Goal: Information Seeking & Learning: Find contact information

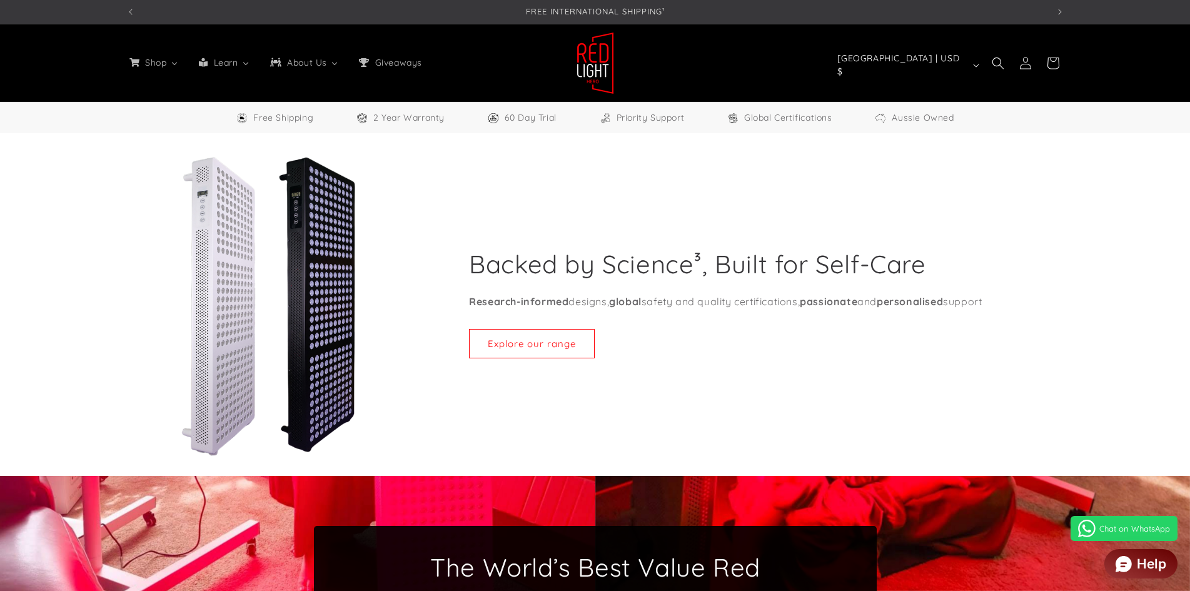
select select "*****"
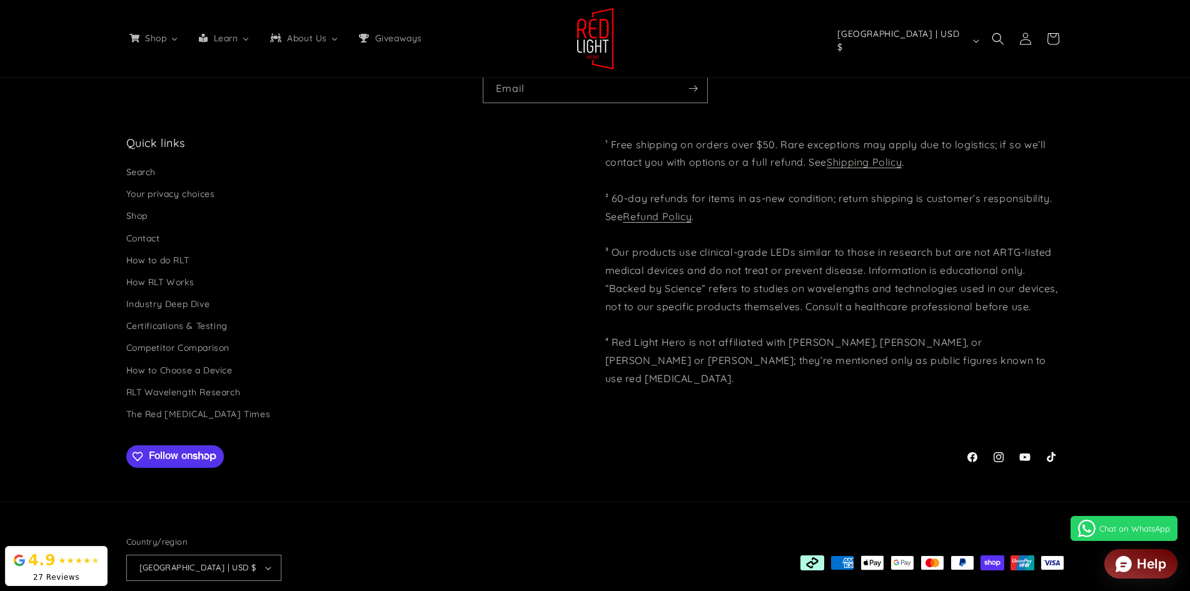
scroll to position [0, 921]
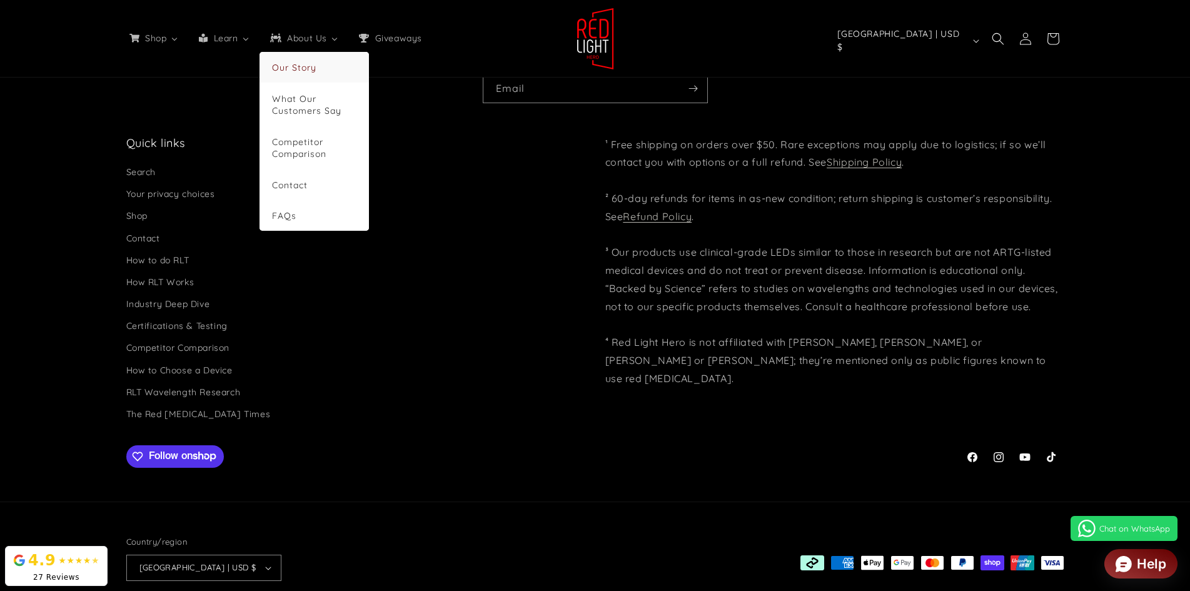
click at [311, 64] on span "Our Story" at bounding box center [294, 67] width 44 height 11
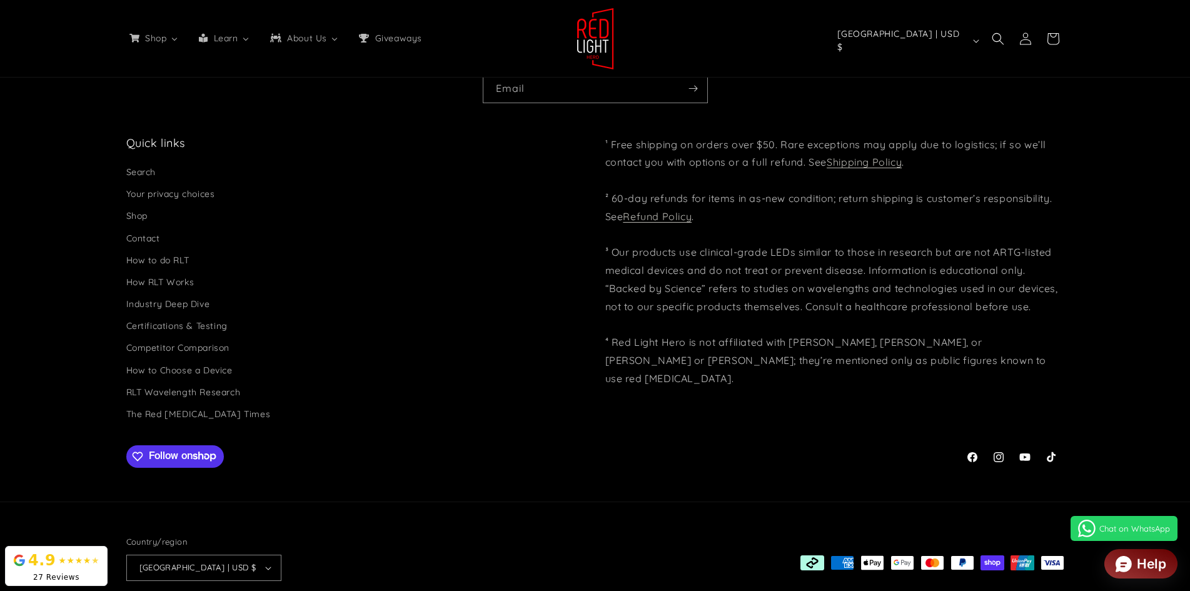
scroll to position [0, 1843]
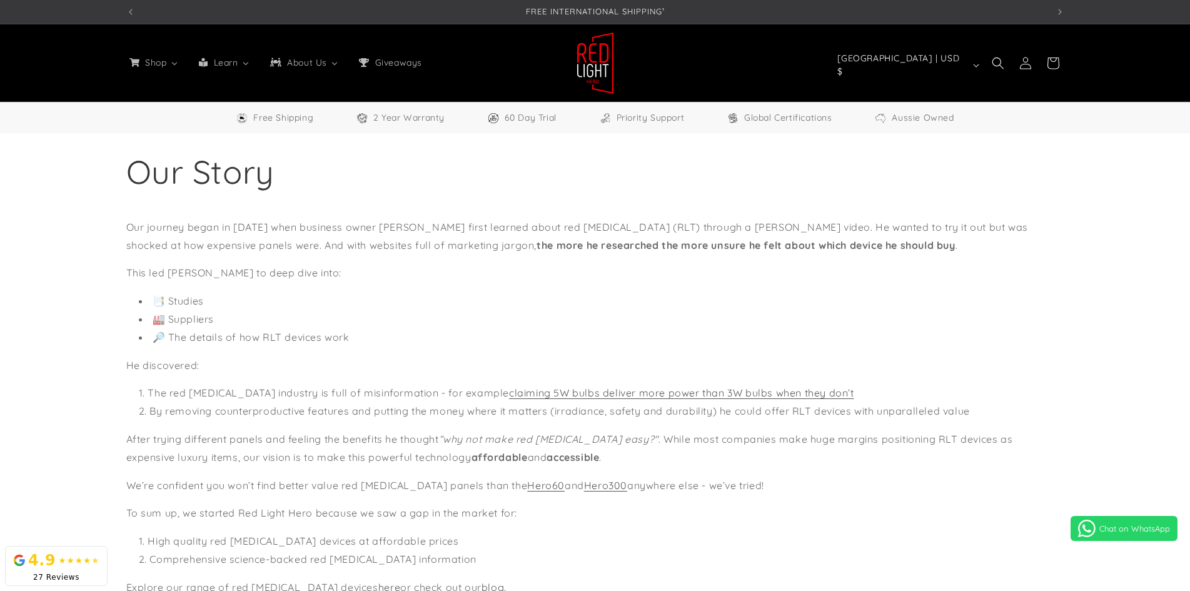
select select "*****"
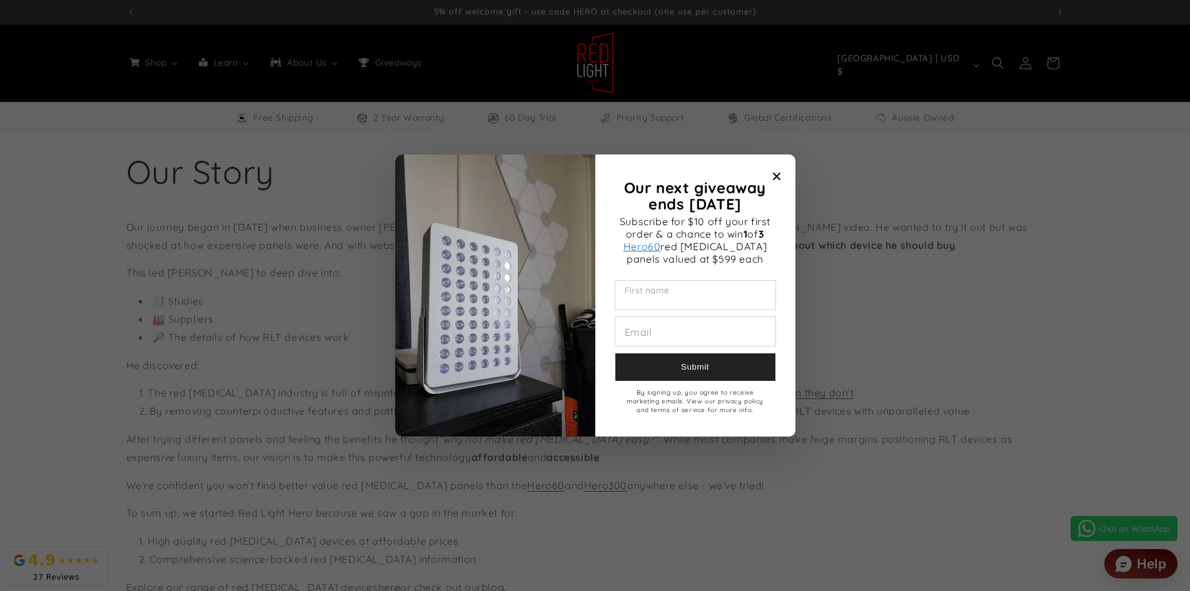
click at [723, 293] on input "Our next giveaway ends November 2025" at bounding box center [695, 295] width 160 height 29
click at [775, 176] on icon "Close modal" at bounding box center [776, 177] width 8 height 8
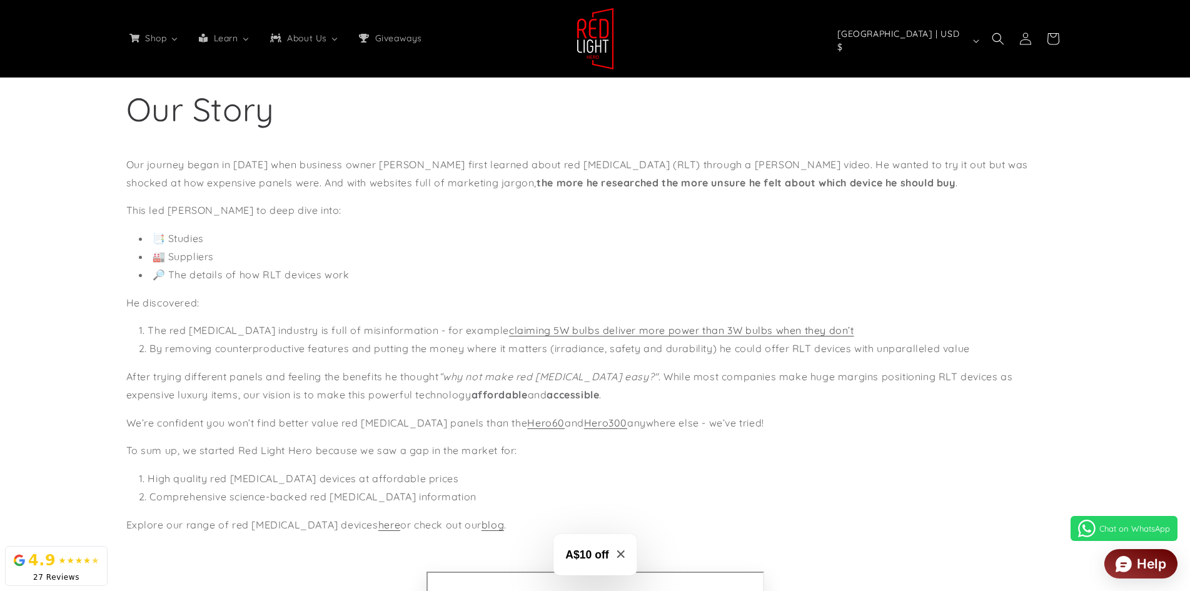
scroll to position [0, 2764]
click at [497, 256] on li "🏭 Suppliers" at bounding box center [601, 257] width 925 height 18
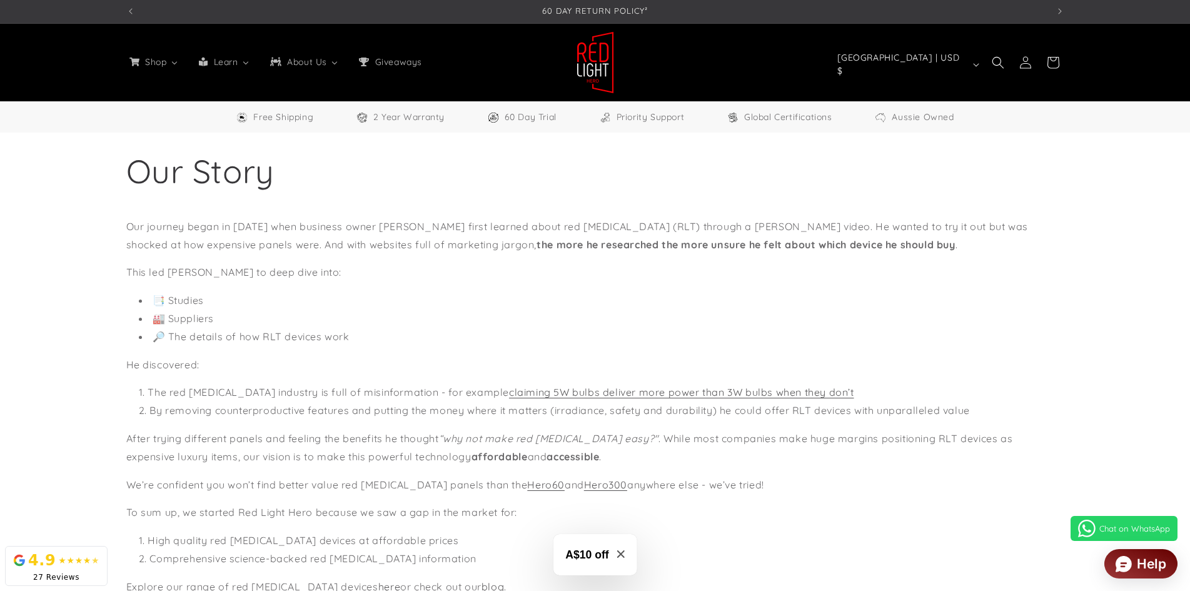
scroll to position [0, 0]
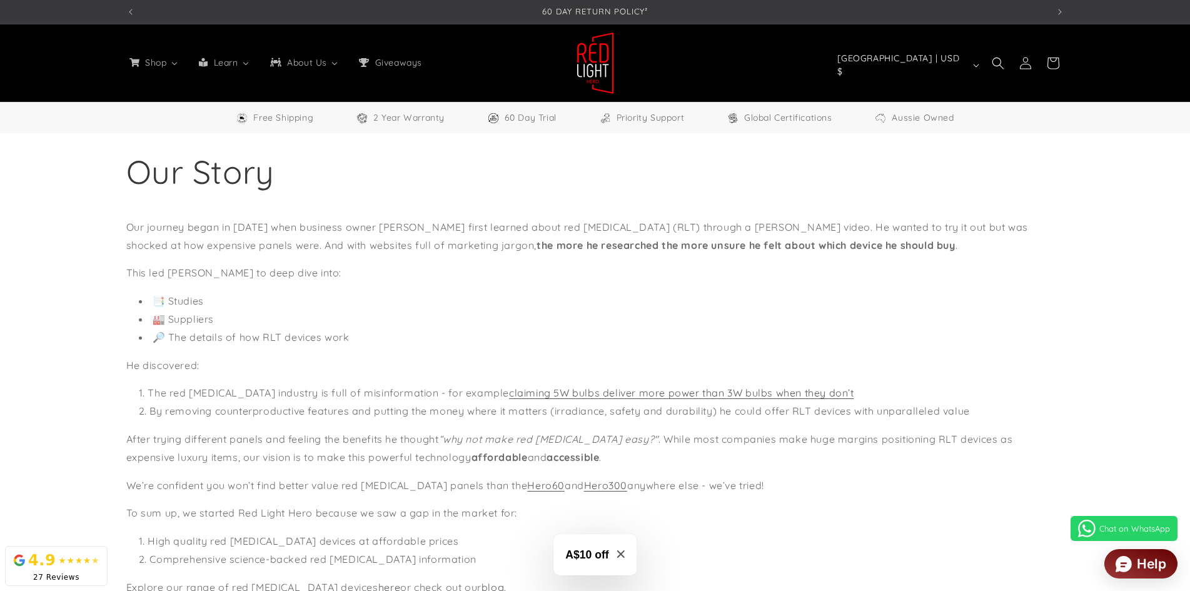
click at [174, 321] on li "🏭 Suppliers" at bounding box center [601, 319] width 925 height 18
click at [163, 316] on li "🏭 Suppliers" at bounding box center [601, 319] width 925 height 18
drag, startPoint x: 172, startPoint y: 333, endPoint x: 378, endPoint y: 337, distance: 206.3
click at [378, 337] on li "🔎 The details of how RLT devices work" at bounding box center [601, 337] width 925 height 18
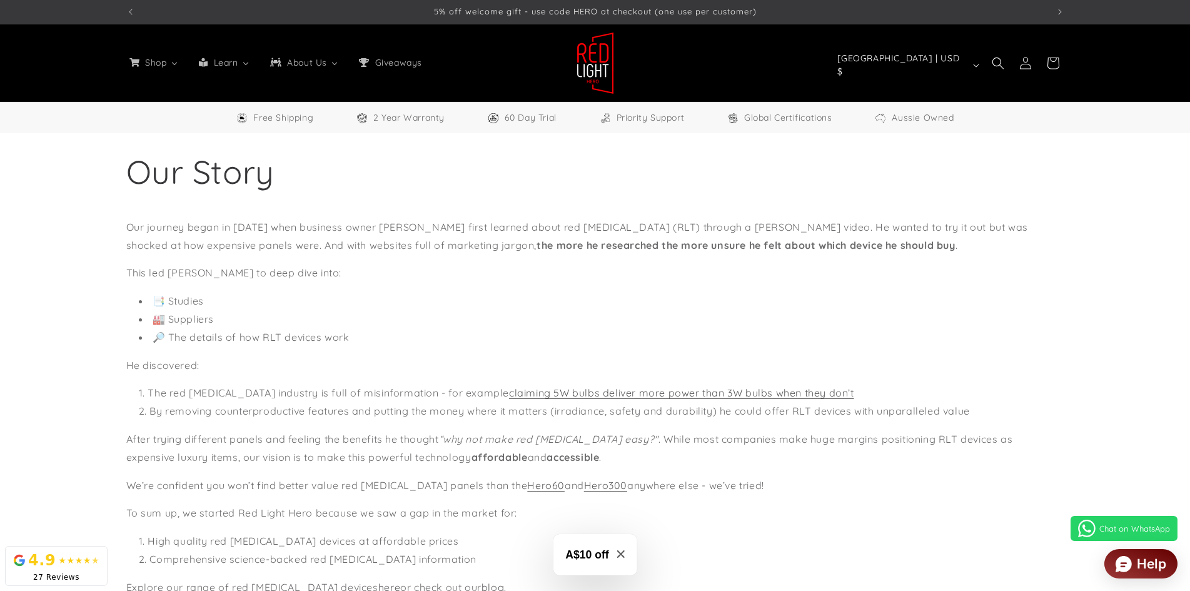
click at [161, 305] on li "📑 Studies" at bounding box center [601, 301] width 925 height 18
click at [158, 302] on li "📑 Studies" at bounding box center [601, 301] width 925 height 18
click at [139, 301] on li "📑 Studies" at bounding box center [601, 301] width 925 height 18
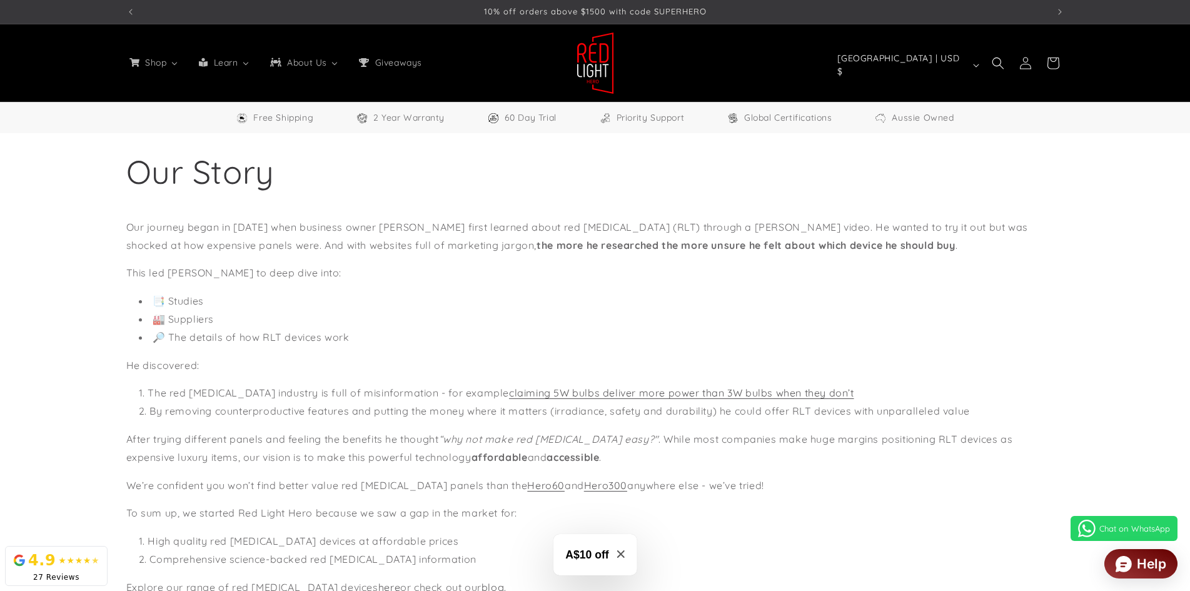
click at [140, 323] on li "🏭 Suppliers" at bounding box center [601, 319] width 925 height 18
click at [140, 320] on li "🏭 Suppliers" at bounding box center [601, 319] width 925 height 18
click at [143, 341] on li "🔎 The details of how RLT devices work" at bounding box center [601, 337] width 925 height 18
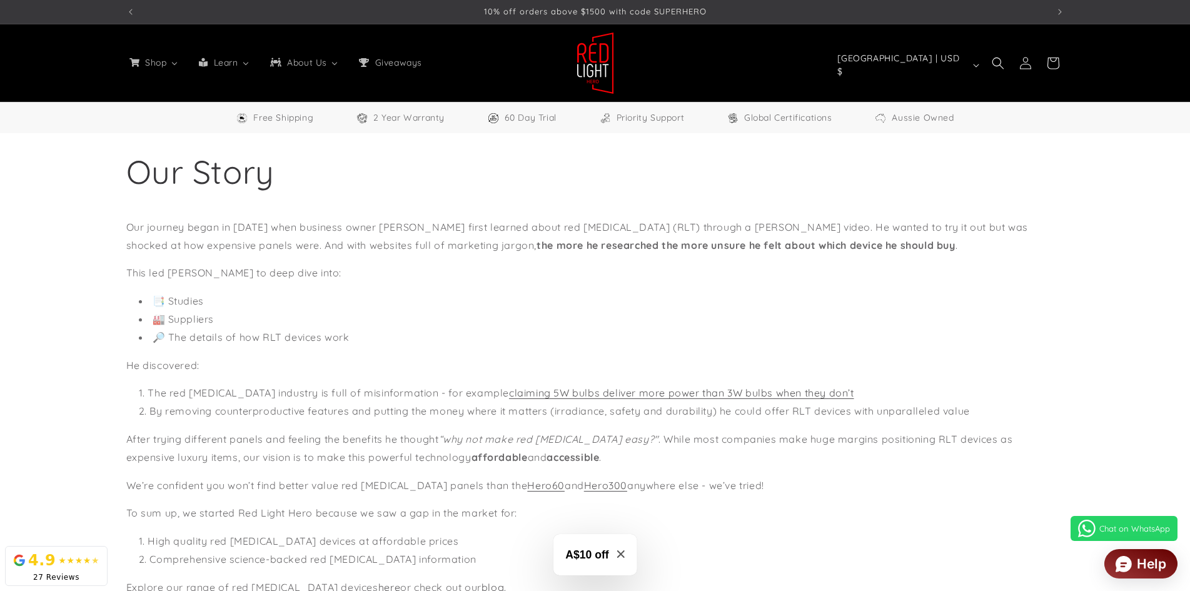
click at [205, 311] on li "🏭 Suppliers" at bounding box center [601, 319] width 925 height 18
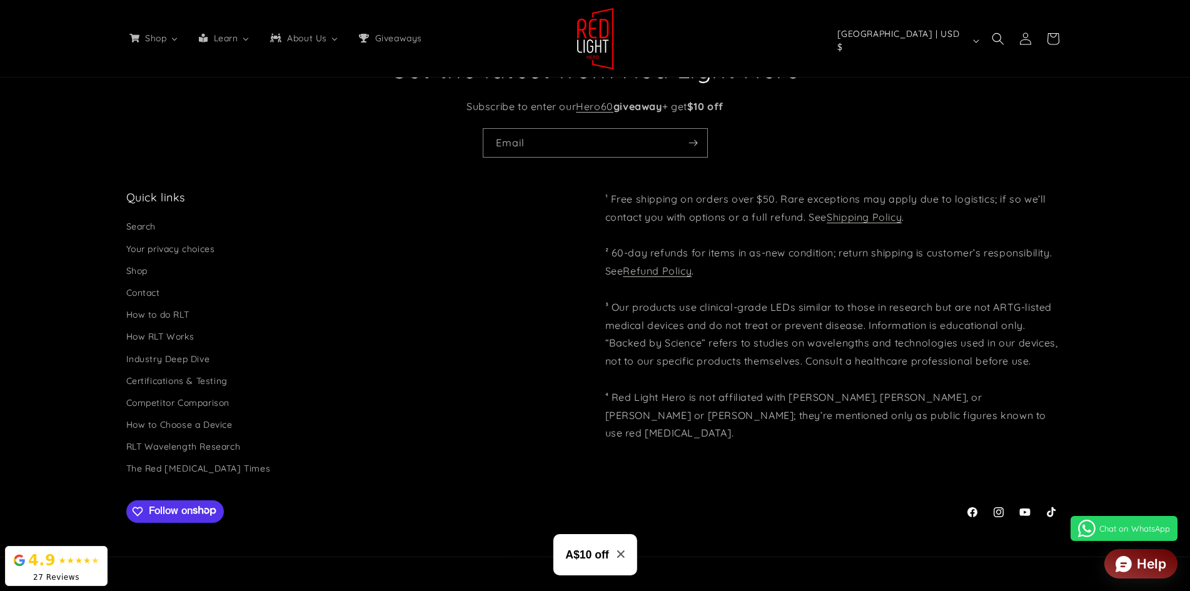
scroll to position [2249, 0]
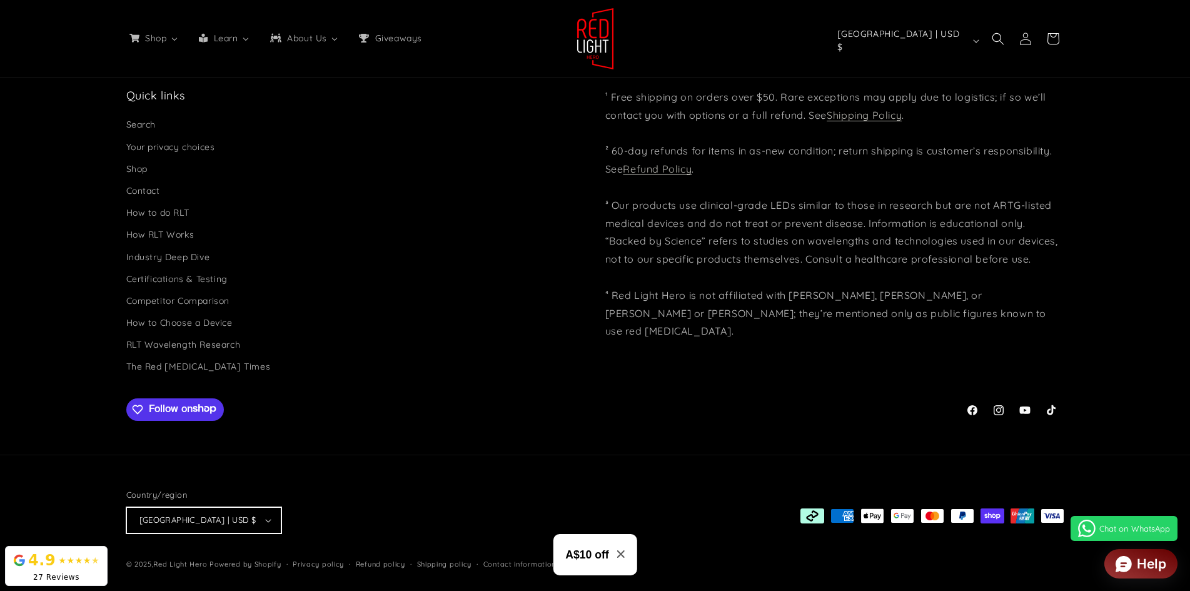
click at [228, 518] on button "[GEOGRAPHIC_DATA] | USD $" at bounding box center [203, 520] width 155 height 26
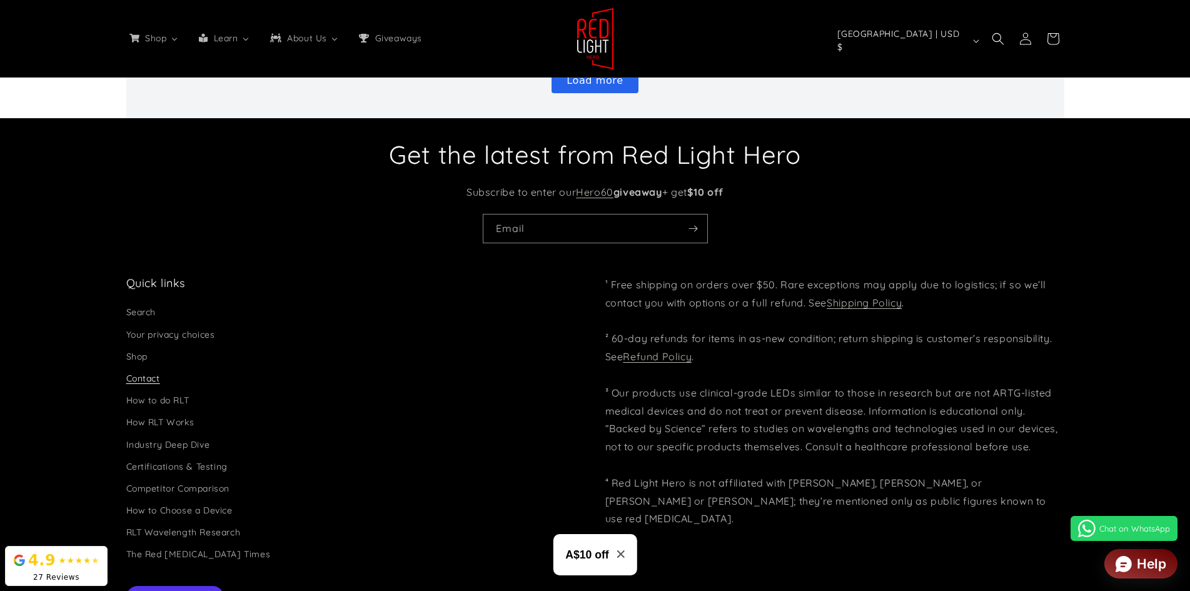
scroll to position [0, 2764]
click at [149, 376] on link "Contact" at bounding box center [143, 379] width 34 height 22
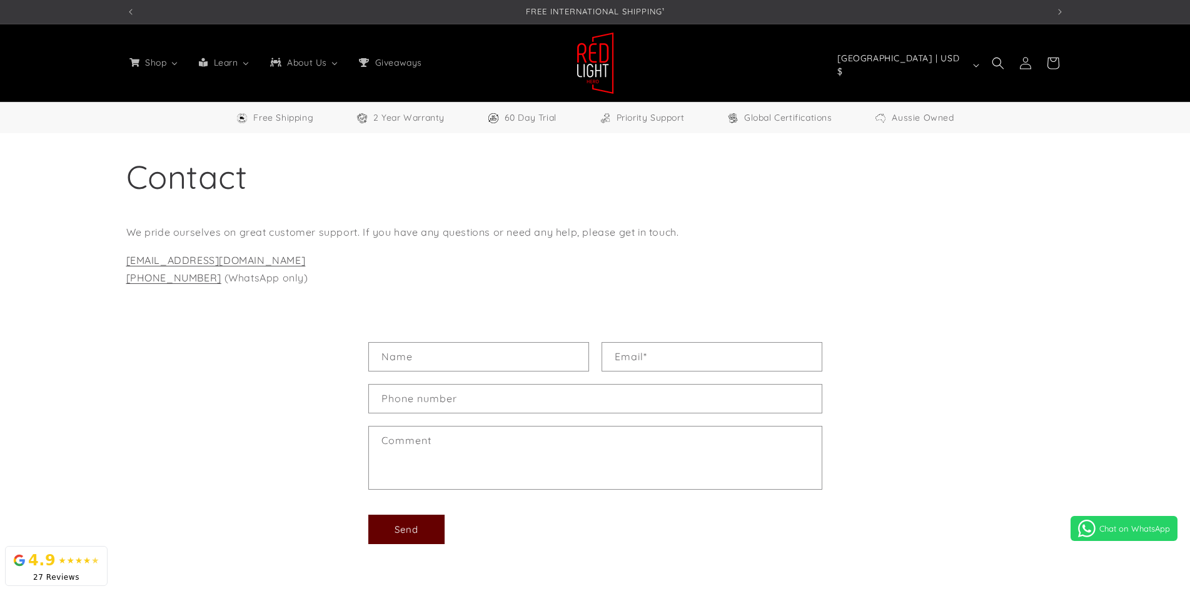
select select "*****"
click at [936, 428] on div "Contact form Name Email * Phone number Comment Send" at bounding box center [595, 442] width 1190 height 247
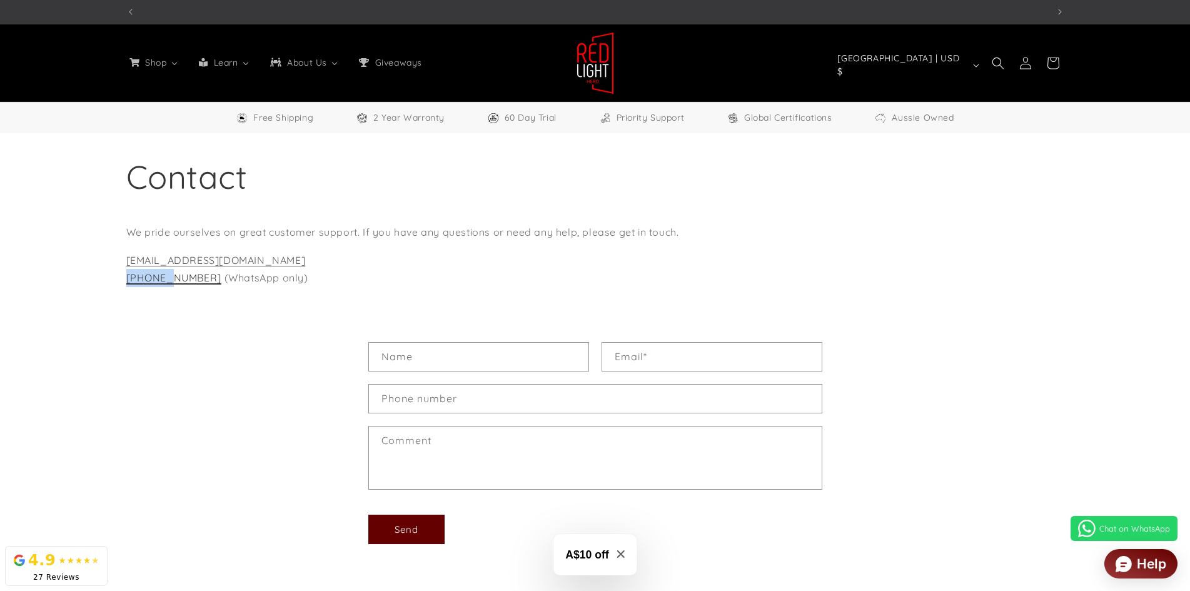
scroll to position [0, 0]
drag, startPoint x: 123, startPoint y: 278, endPoint x: 197, endPoint y: 278, distance: 73.8
click at [197, 278] on div "Contact We pride ourselves on great customer support. If you have any questions…" at bounding box center [595, 226] width 1000 height 186
copy link "+614 3373 6985"
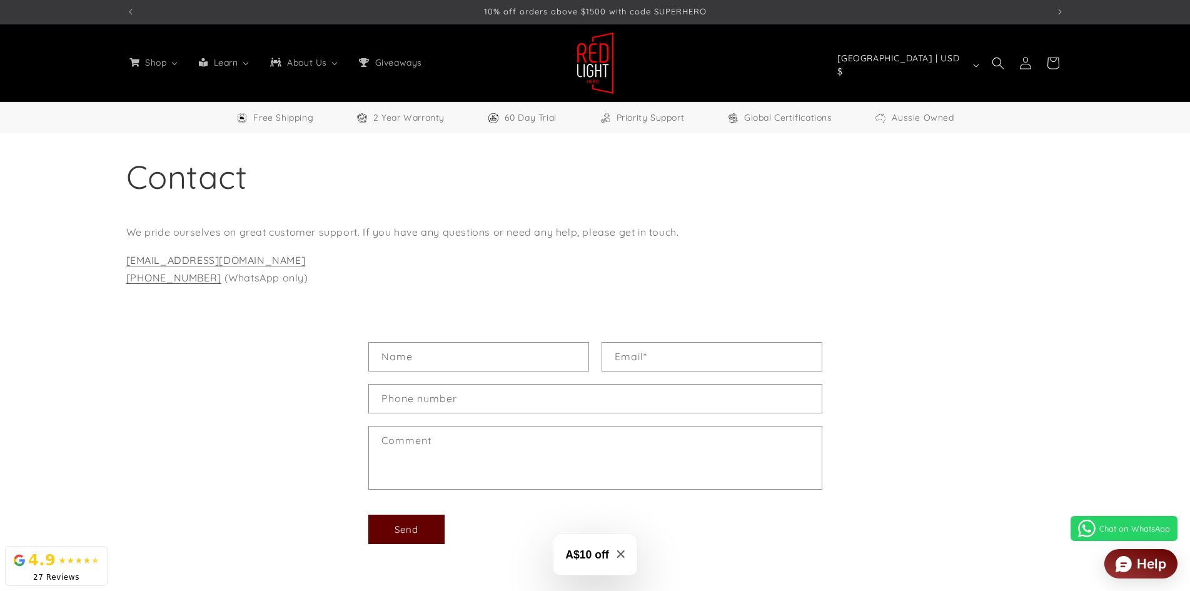
click at [231, 328] on div "Contact form Name Email * Phone number Comment Send" at bounding box center [595, 442] width 1190 height 247
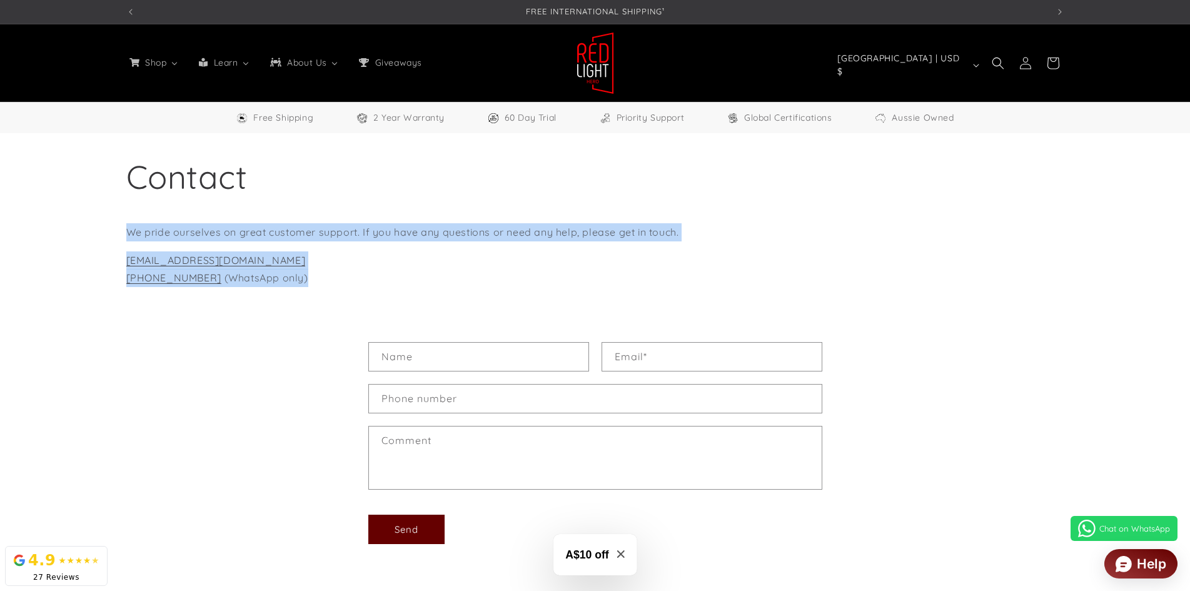
drag, startPoint x: 116, startPoint y: 223, endPoint x: 301, endPoint y: 275, distance: 191.6
click at [301, 275] on div "Contact We pride ourselves on great customer support. If you have any questions…" at bounding box center [595, 226] width 1000 height 186
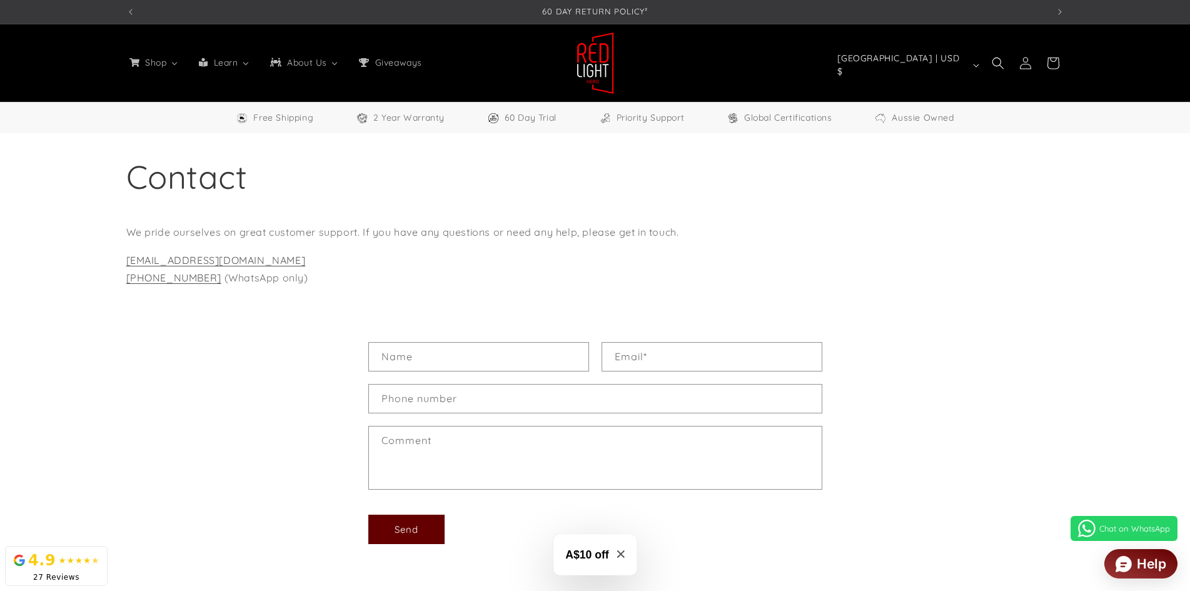
click at [970, 378] on div "Contact form Name Email * Phone number Comment Send" at bounding box center [595, 442] width 1190 height 247
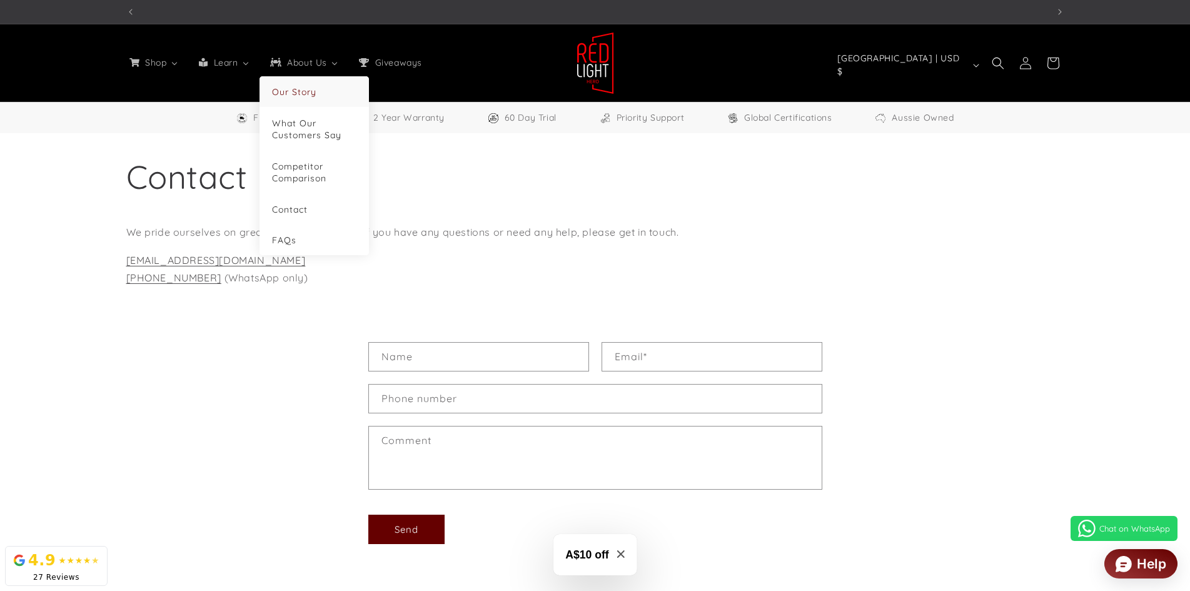
scroll to position [0, 1843]
click at [309, 88] on span "Our Story" at bounding box center [294, 91] width 44 height 11
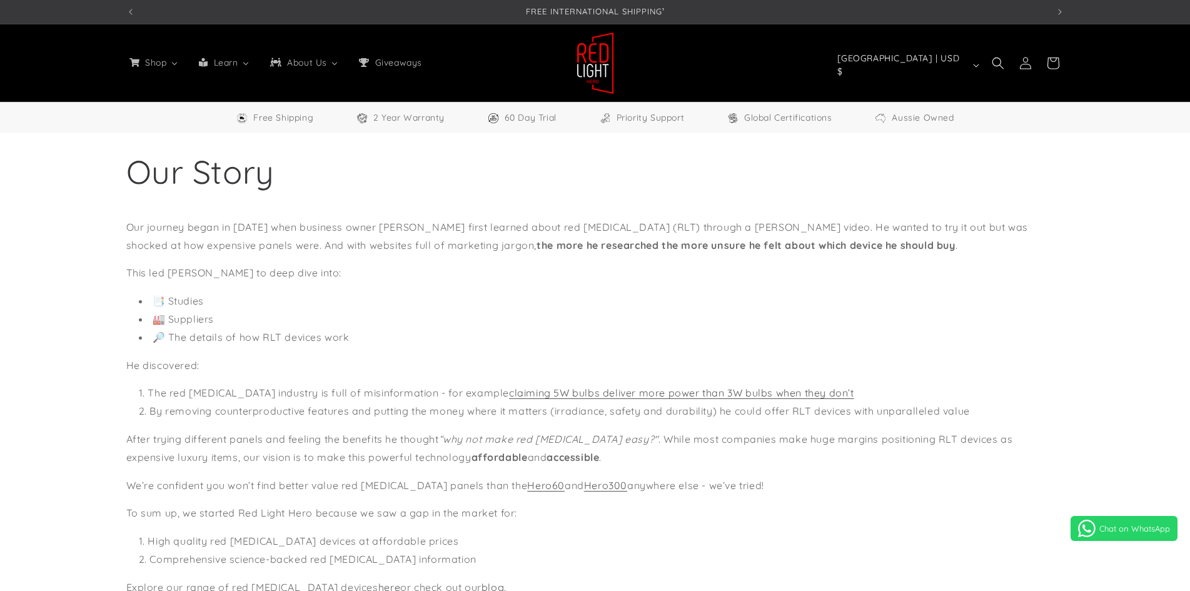
select select "*****"
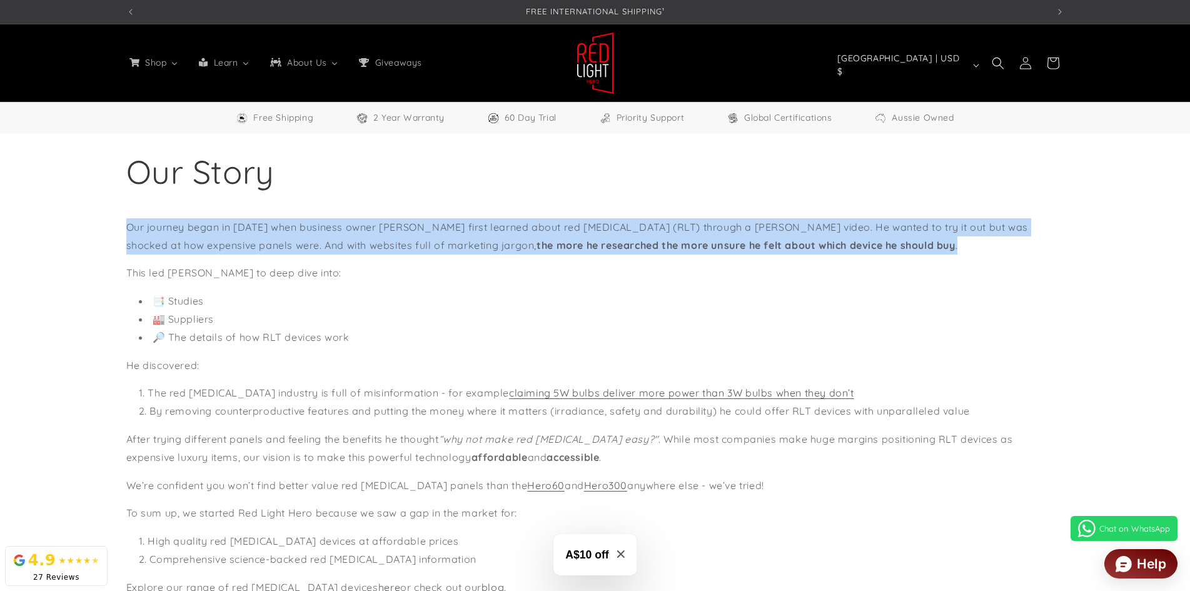
drag, startPoint x: 125, startPoint y: 231, endPoint x: 941, endPoint y: 250, distance: 816.0
click at [941, 250] on div "Our Story Our journey began in [DATE] when business owner [PERSON_NAME] first l…" at bounding box center [595, 586] width 1000 height 906
click at [315, 219] on p "Our journey began in [DATE] when business owner [PERSON_NAME] first learned abo…" at bounding box center [595, 236] width 938 height 36
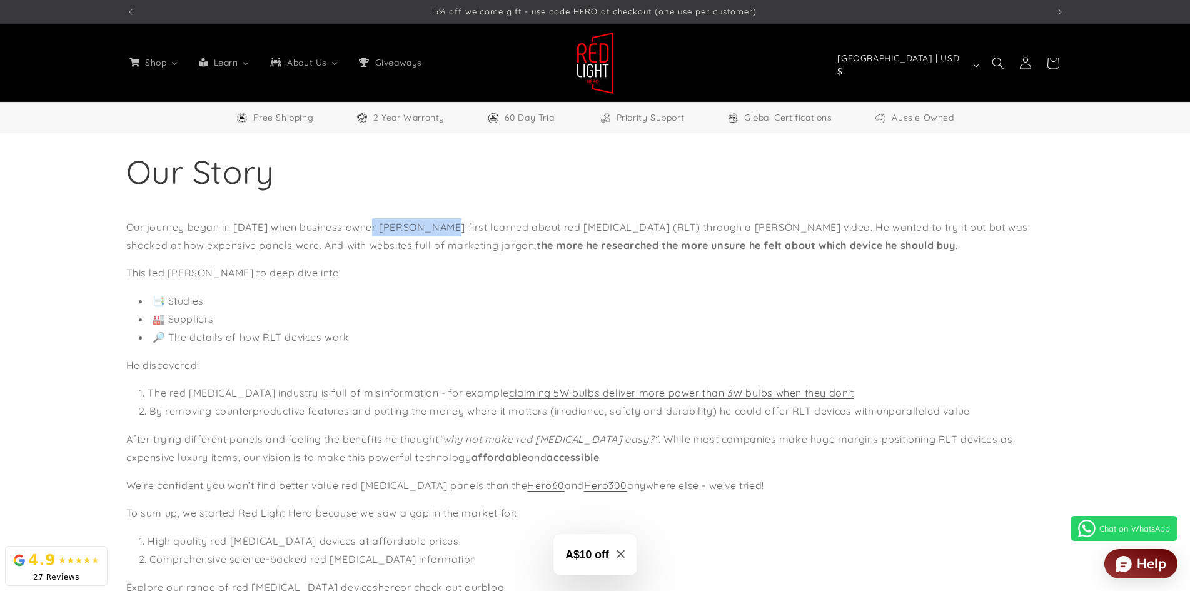
drag, startPoint x: 371, startPoint y: 226, endPoint x: 452, endPoint y: 227, distance: 81.3
click at [452, 227] on p "Our journey began in [DATE] when business owner [PERSON_NAME] first learned abo…" at bounding box center [595, 236] width 938 height 36
copy p "[PERSON_NAME]"
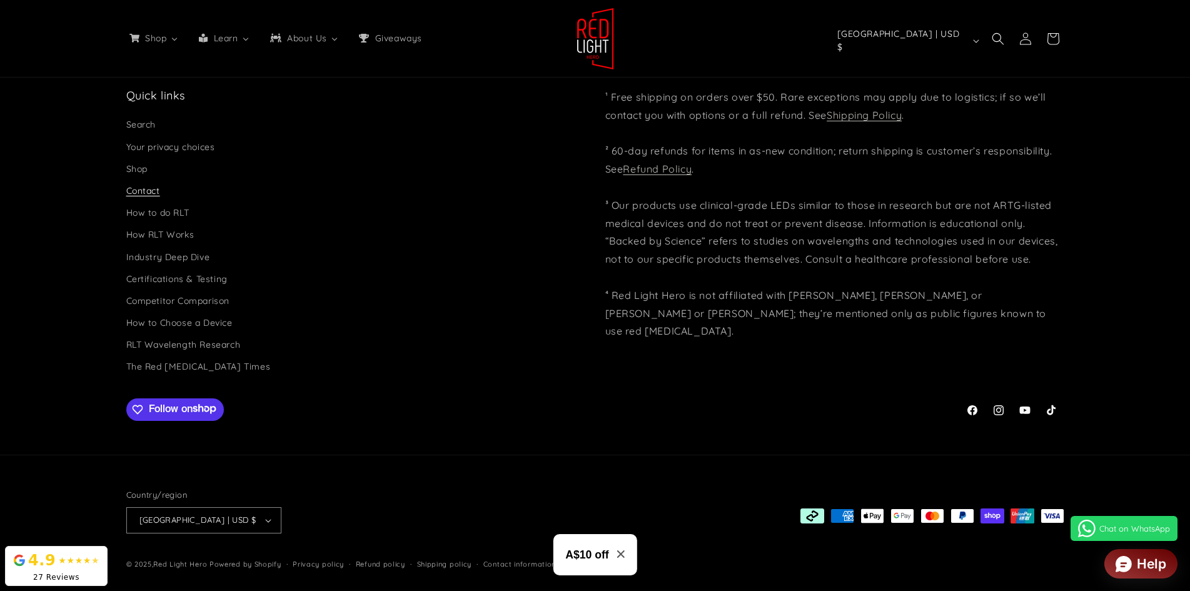
click at [143, 199] on link "Contact" at bounding box center [143, 191] width 34 height 22
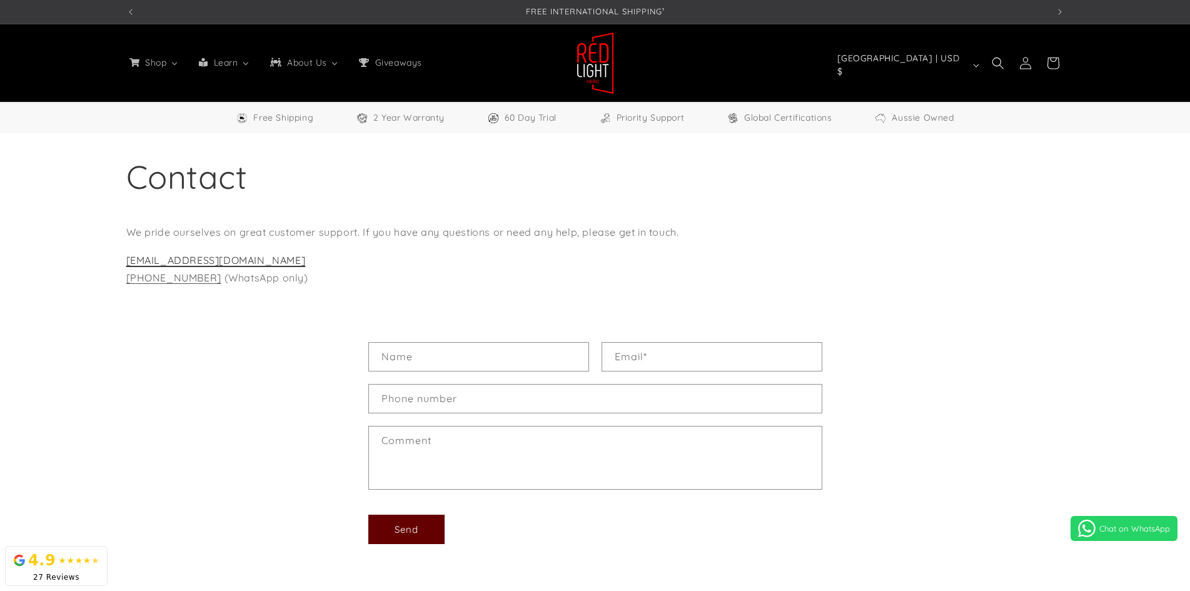
select select "*****"
drag, startPoint x: 122, startPoint y: 279, endPoint x: 199, endPoint y: 281, distance: 76.9
click at [199, 281] on div "Contact We pride ourselves on great customer support. If you have any questions…" at bounding box center [595, 226] width 1000 height 186
copy link "+614 3373 6985"
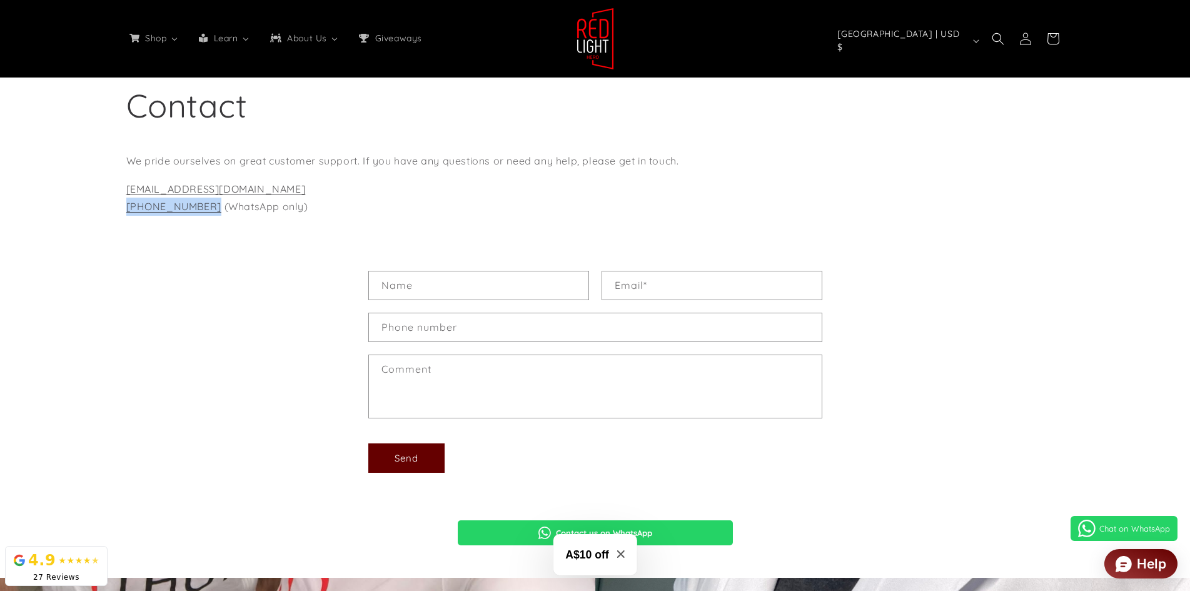
scroll to position [0, 0]
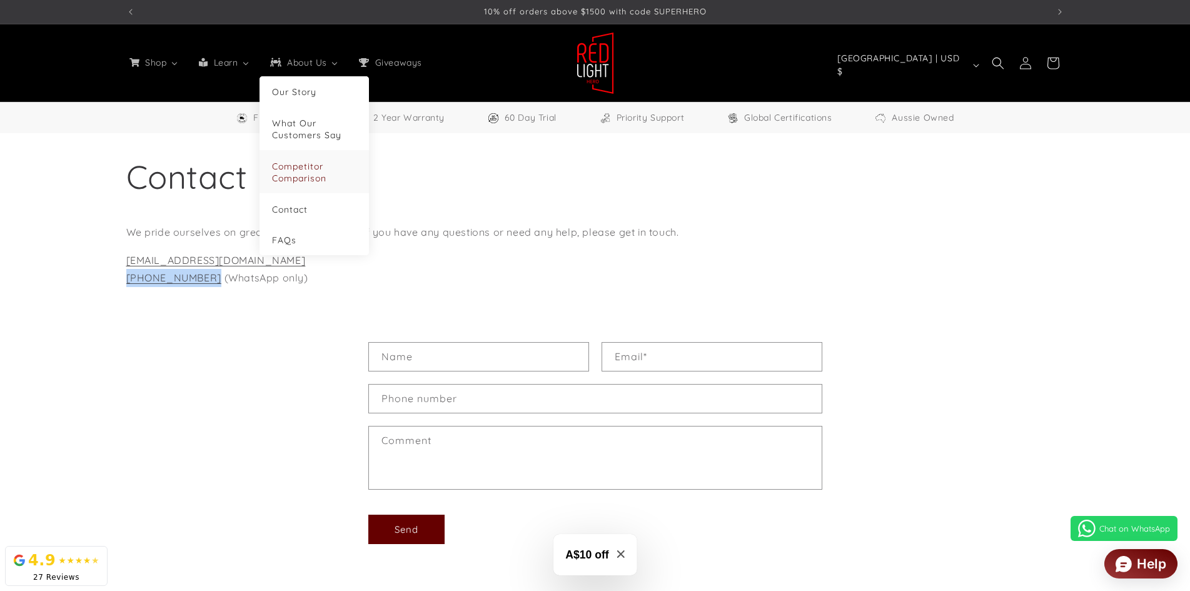
click at [316, 175] on span "Competitor Comparison" at bounding box center [299, 172] width 54 height 23
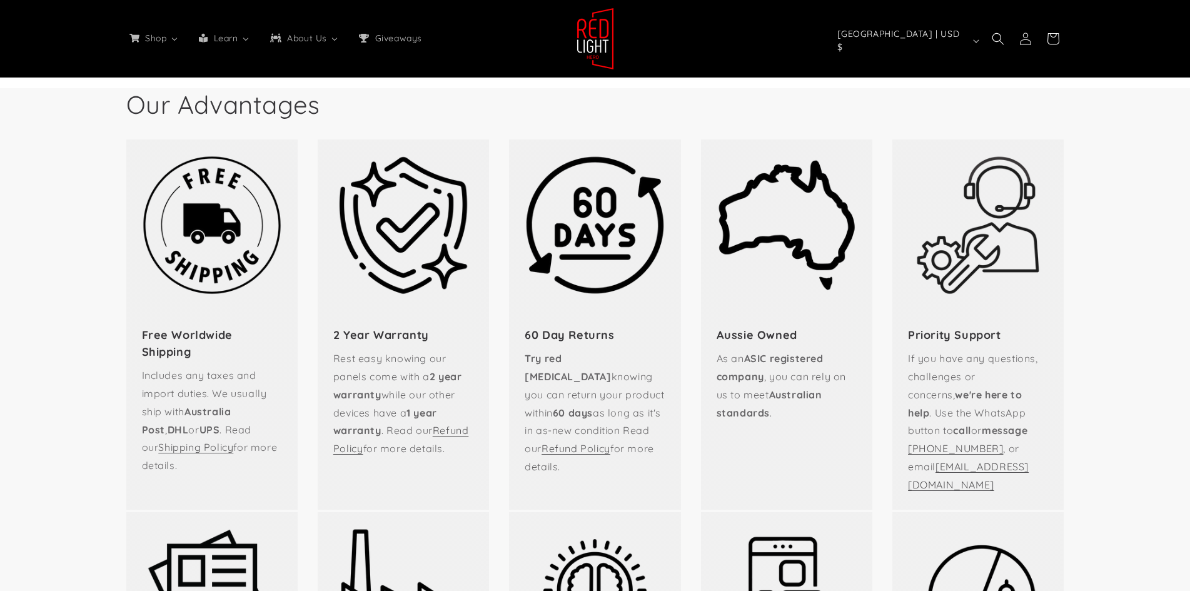
select select "*****"
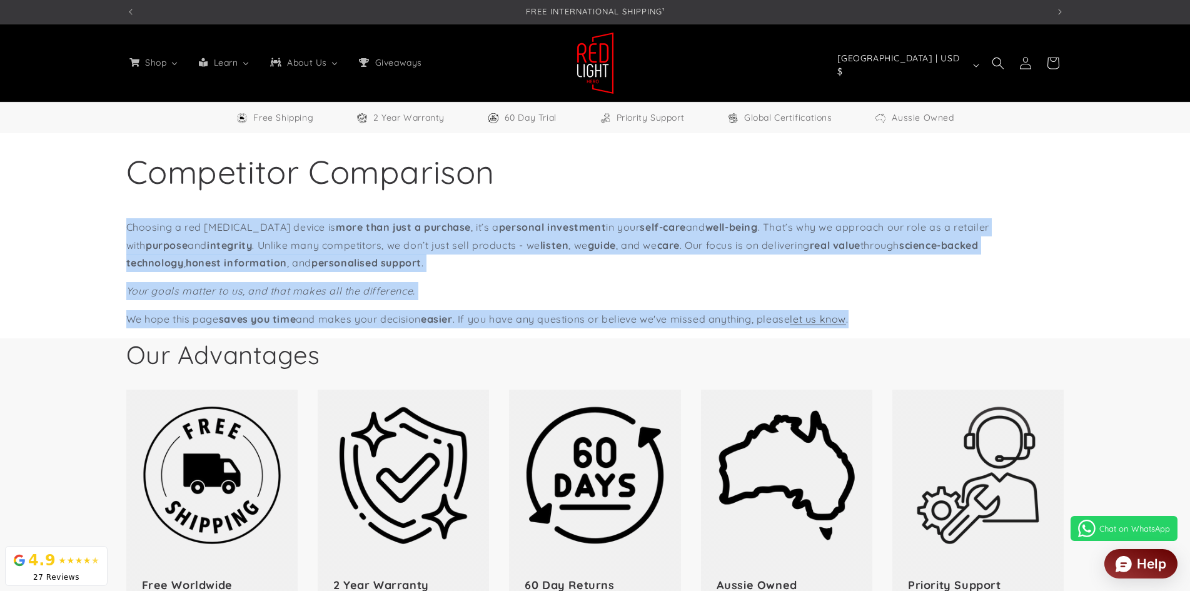
drag, startPoint x: 126, startPoint y: 228, endPoint x: 871, endPoint y: 316, distance: 750.3
click at [871, 316] on div "Choosing a red light therapy device is more than just a purchase , it’s a perso…" at bounding box center [595, 273] width 938 height 110
click at [1114, 299] on section "Competitor Comparison Choosing a red light therapy device is more than just a p…" at bounding box center [595, 230] width 1190 height 195
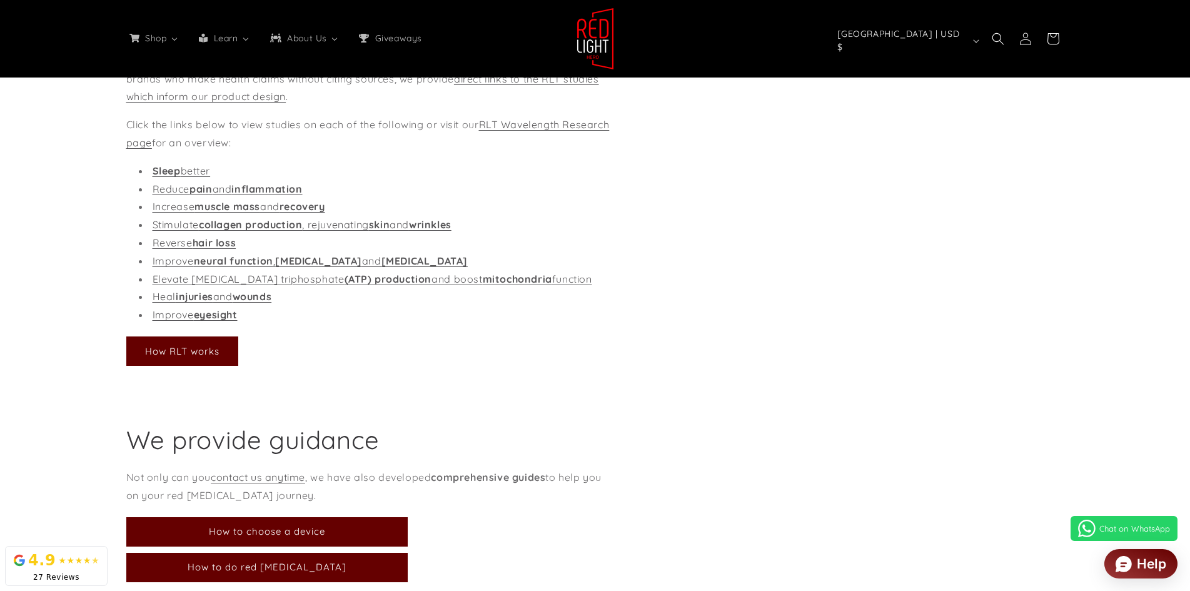
scroll to position [0, 2764]
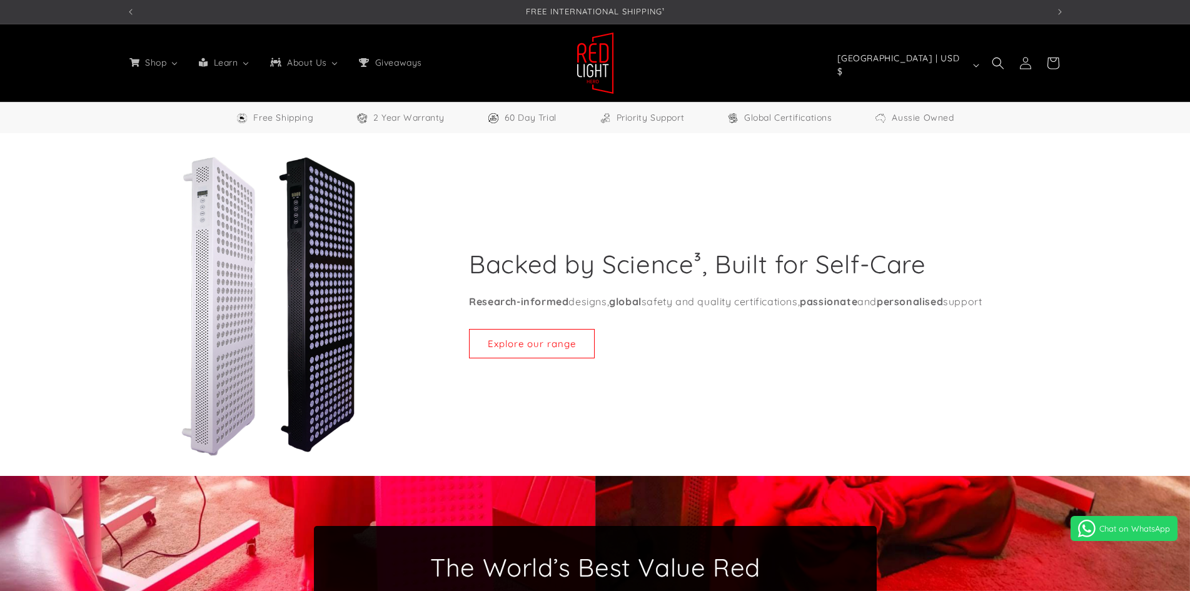
select select "*****"
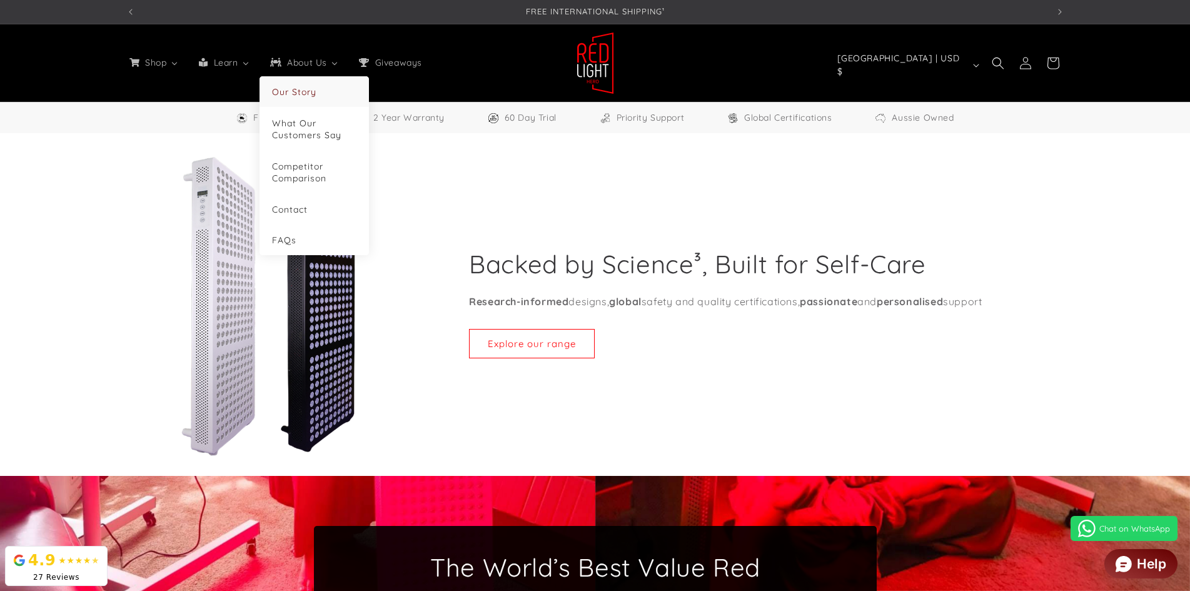
click at [304, 88] on span "Our Story" at bounding box center [294, 91] width 44 height 11
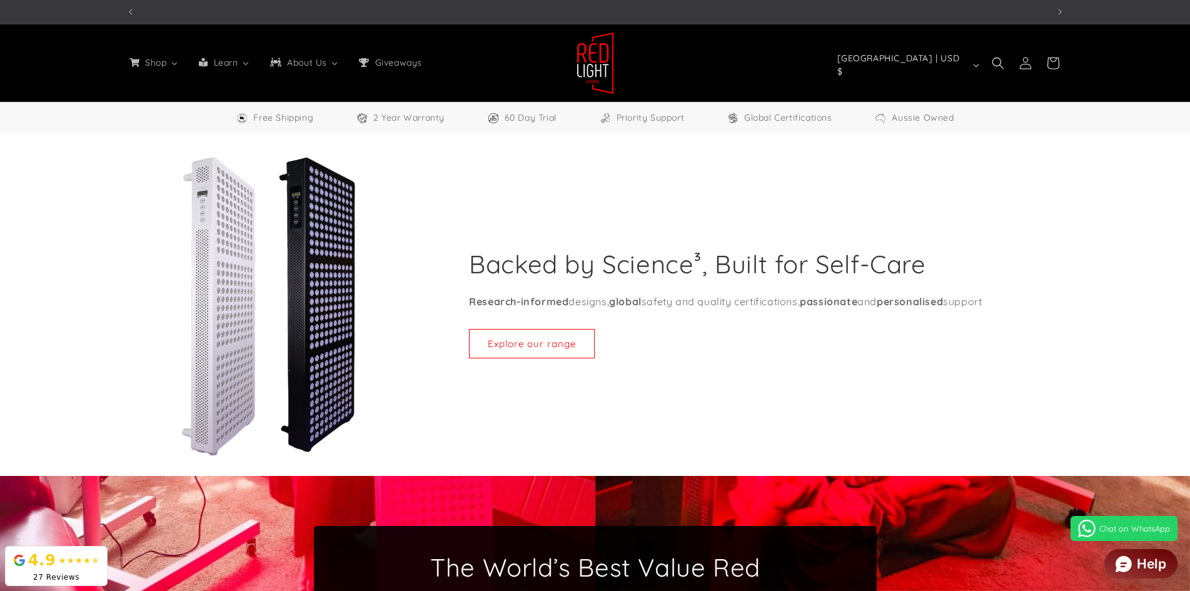
scroll to position [0, 921]
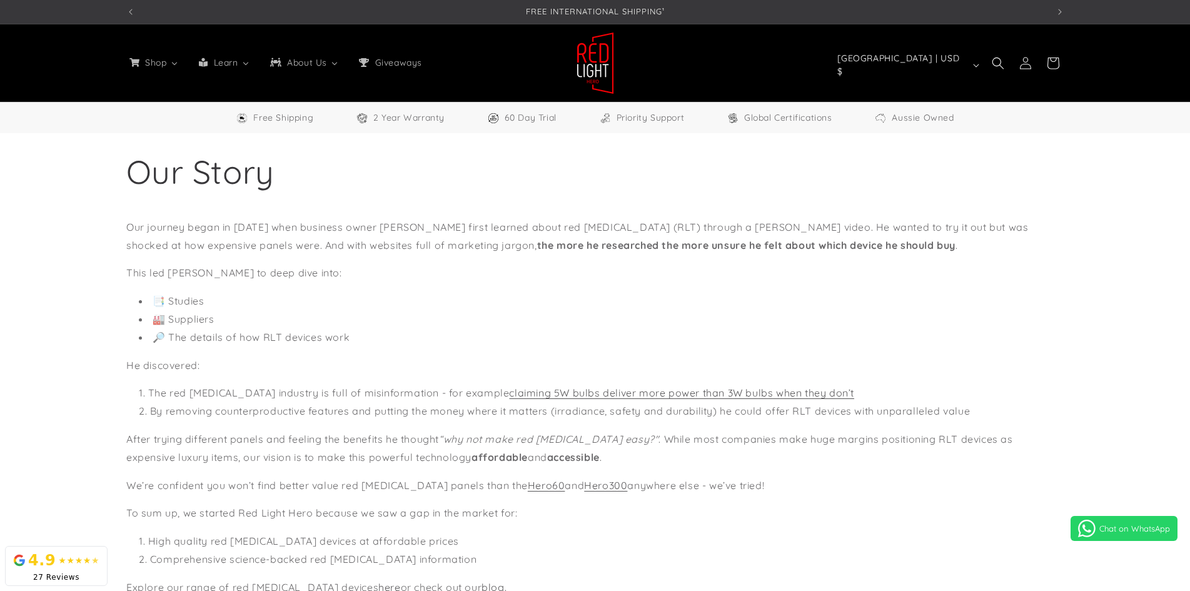
select select "*****"
drag, startPoint x: 371, startPoint y: 230, endPoint x: 451, endPoint y: 230, distance: 79.4
click at [451, 230] on p "Our journey began in [DATE] when business owner [PERSON_NAME] first learned abo…" at bounding box center [595, 236] width 938 height 36
copy p "[PERSON_NAME]"
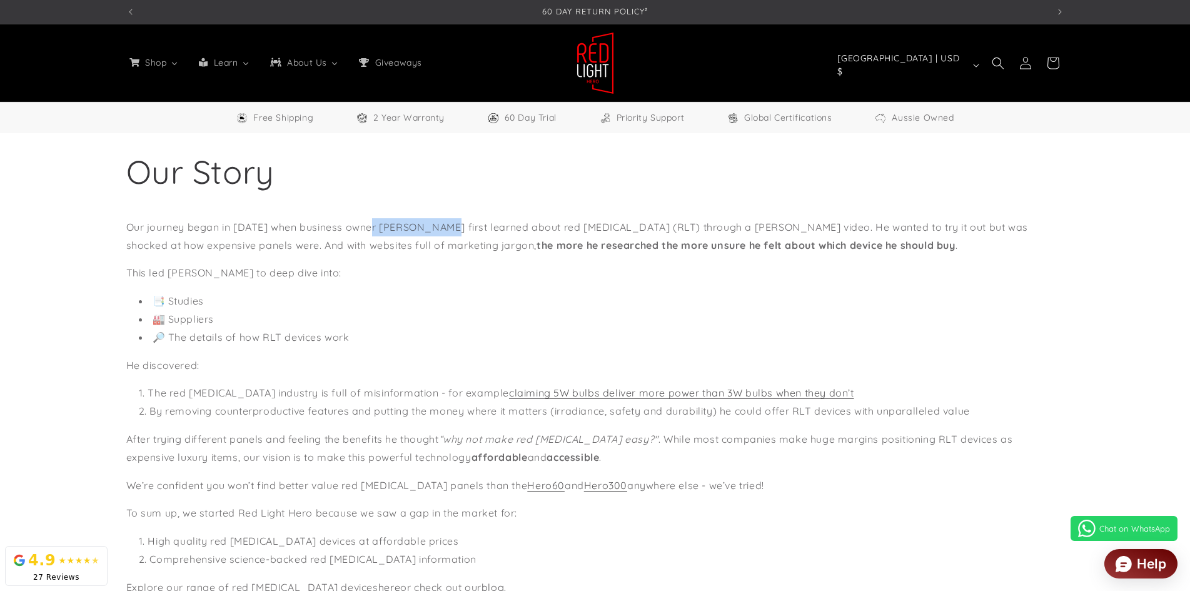
scroll to position [0, 2764]
